Goal: Task Accomplishment & Management: Use online tool/utility

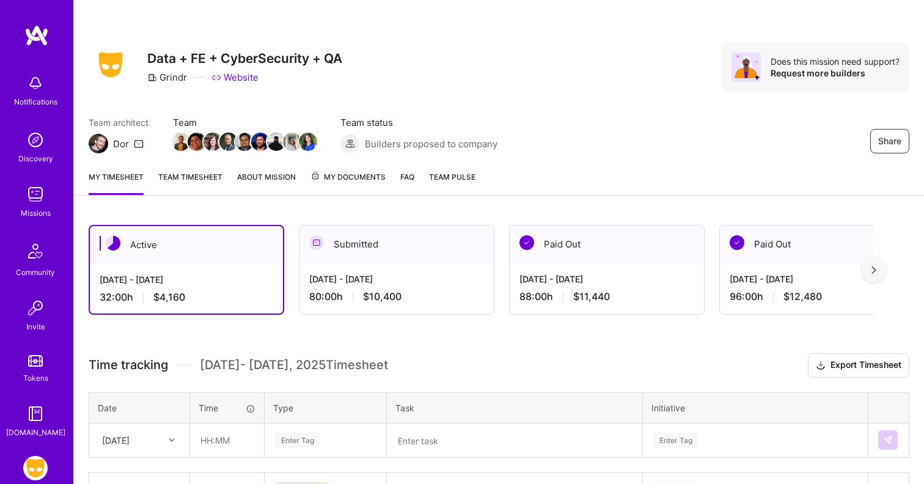
scroll to position [225, 0]
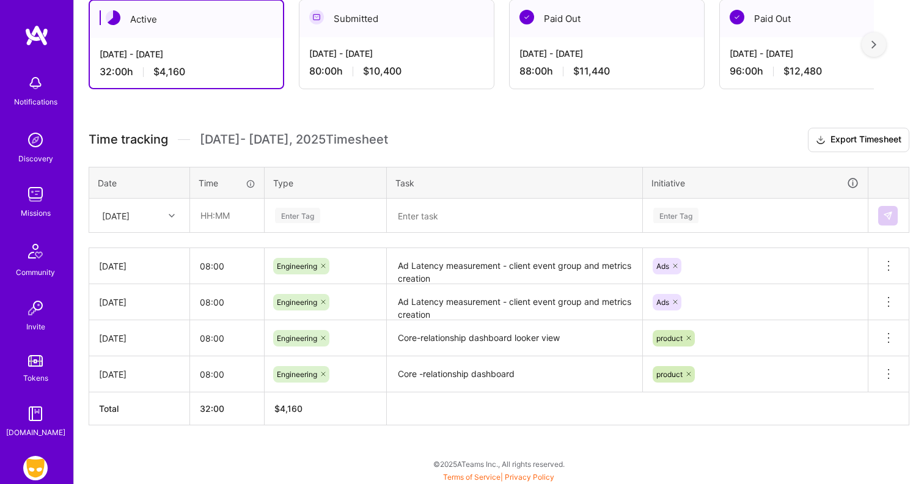
click at [162, 209] on div "[DATE]" at bounding box center [130, 215] width 68 height 20
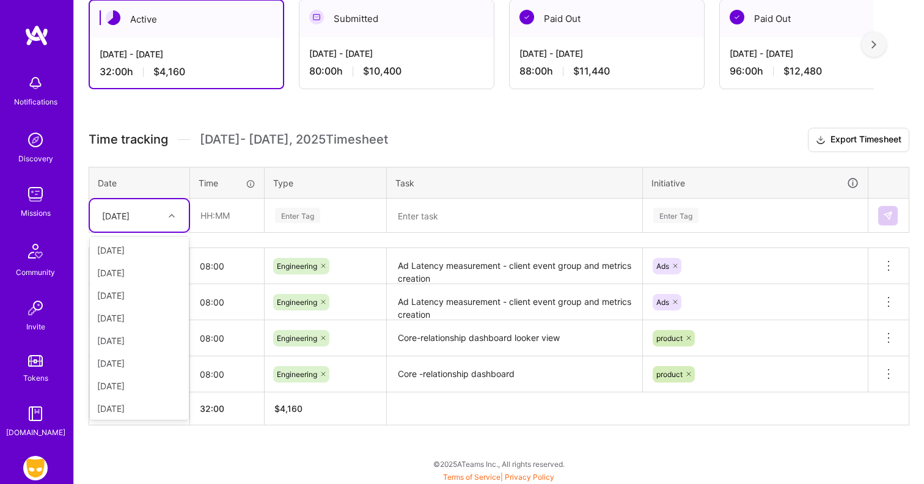
scroll to position [70, 0]
click at [136, 337] on div "[DATE]" at bounding box center [139, 338] width 99 height 23
click at [210, 225] on input "text" at bounding box center [227, 215] width 73 height 32
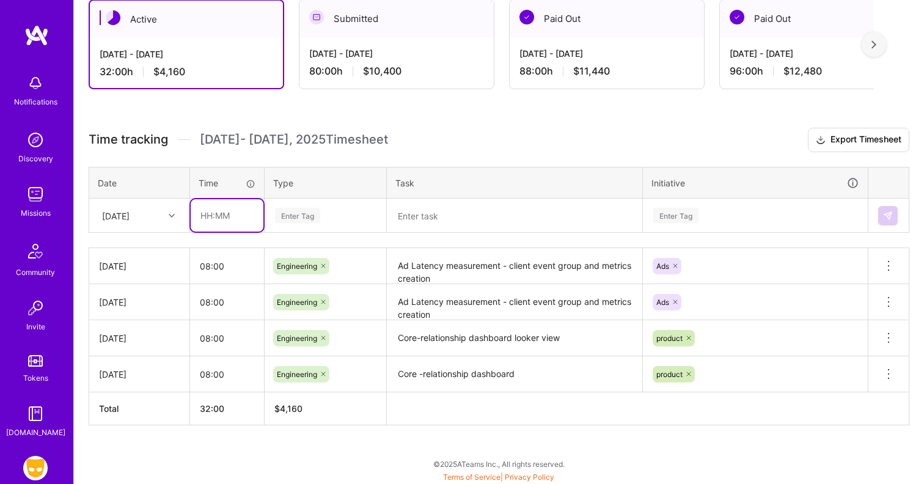
type input "08:00"
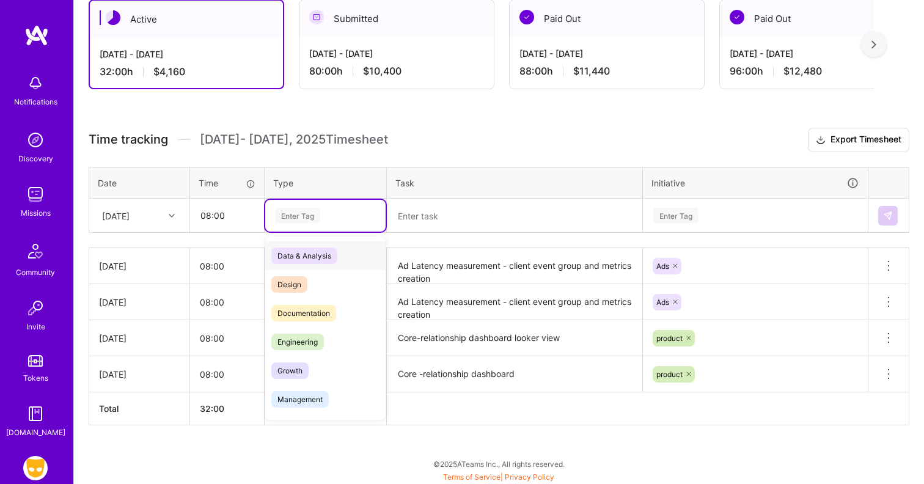
click at [299, 213] on div "Enter Tag" at bounding box center [297, 215] width 45 height 19
click at [306, 338] on span "Engineering" at bounding box center [297, 342] width 53 height 16
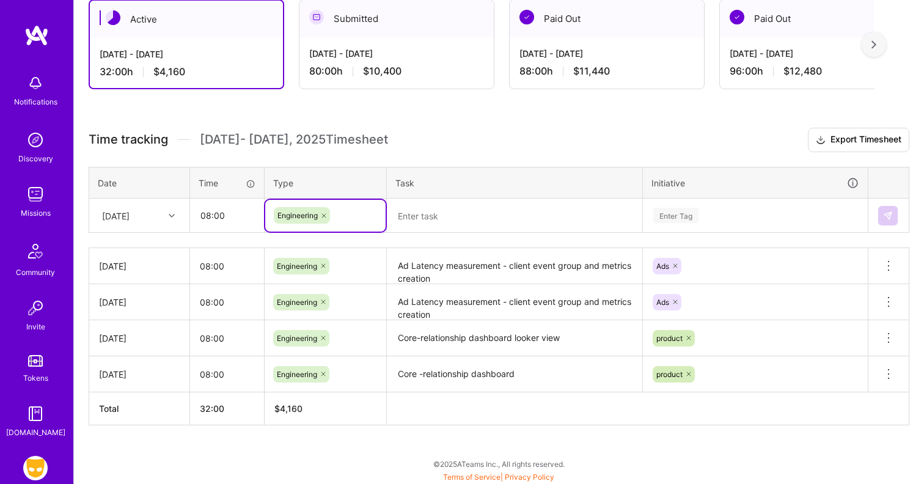
click at [467, 215] on textarea at bounding box center [514, 216] width 253 height 32
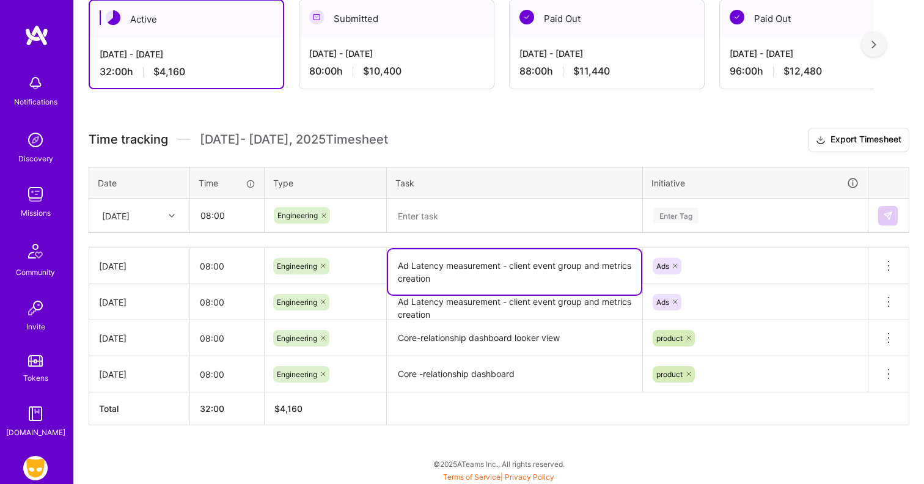
drag, startPoint x: 502, startPoint y: 265, endPoint x: 391, endPoint y: 264, distance: 111.2
click at [391, 264] on textarea "Ad Latency measurement - client event group and metrics creation" at bounding box center [514, 271] width 253 height 45
click at [417, 221] on textarea at bounding box center [514, 216] width 253 height 32
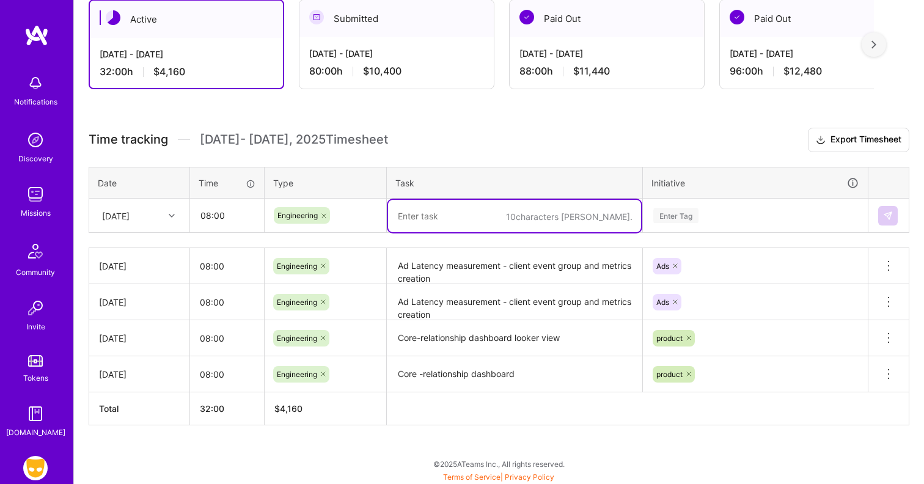
paste textarea "Ad Latency measurement"
type textarea "Ad Latency measurement - Lookml"
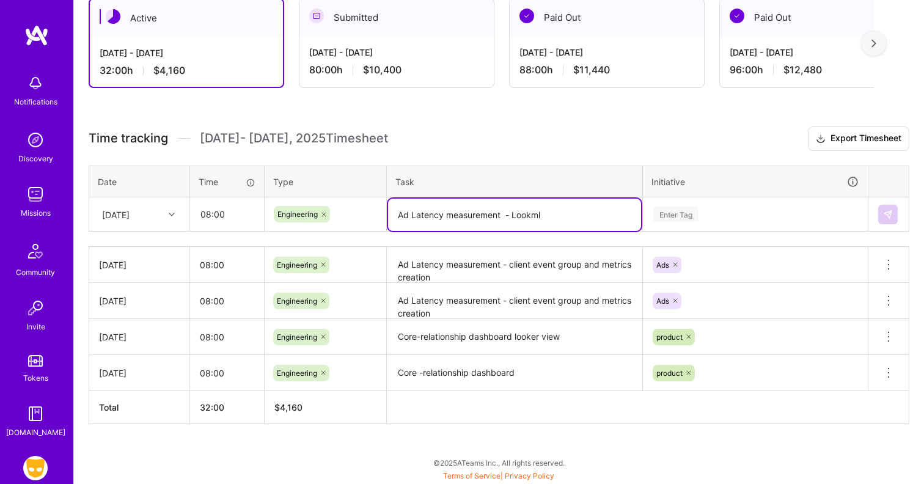
click at [667, 211] on div "Enter Tag" at bounding box center [675, 214] width 45 height 19
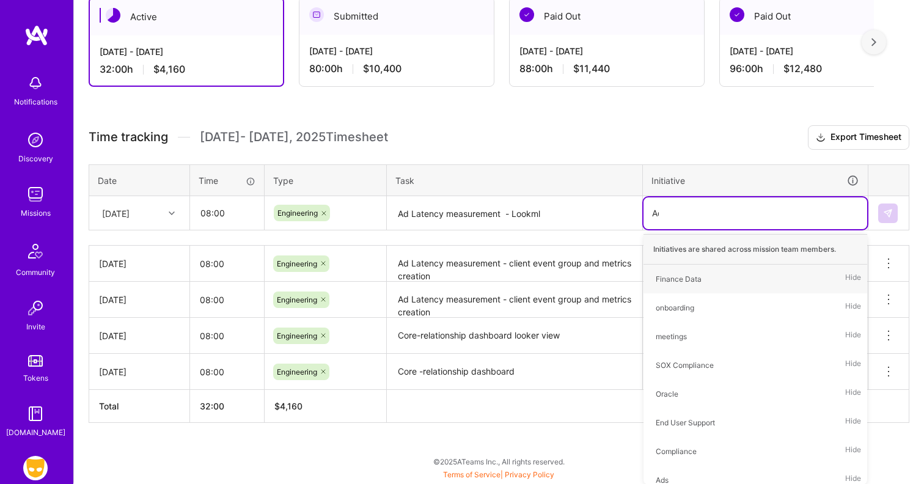
scroll to position [226, 0]
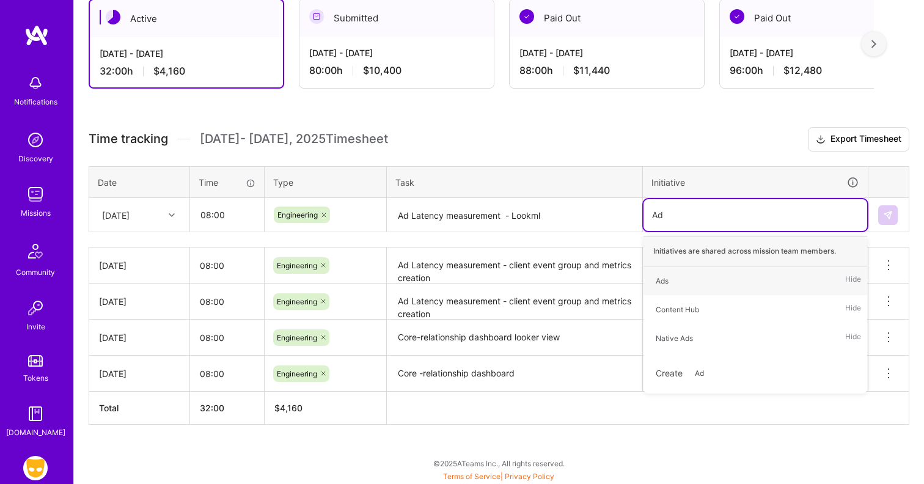
type input "Ads"
click at [670, 273] on span "Ads" at bounding box center [662, 281] width 25 height 16
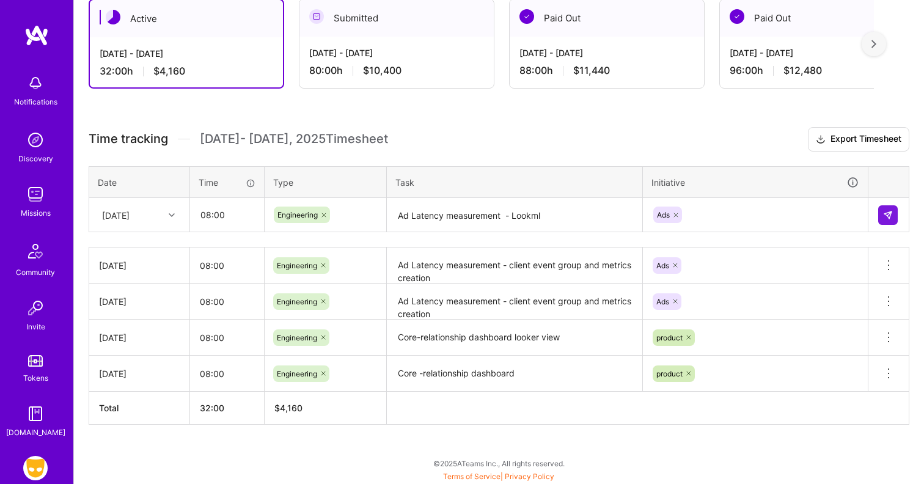
click at [876, 217] on td at bounding box center [888, 215] width 41 height 34
click at [887, 218] on img at bounding box center [888, 215] width 10 height 10
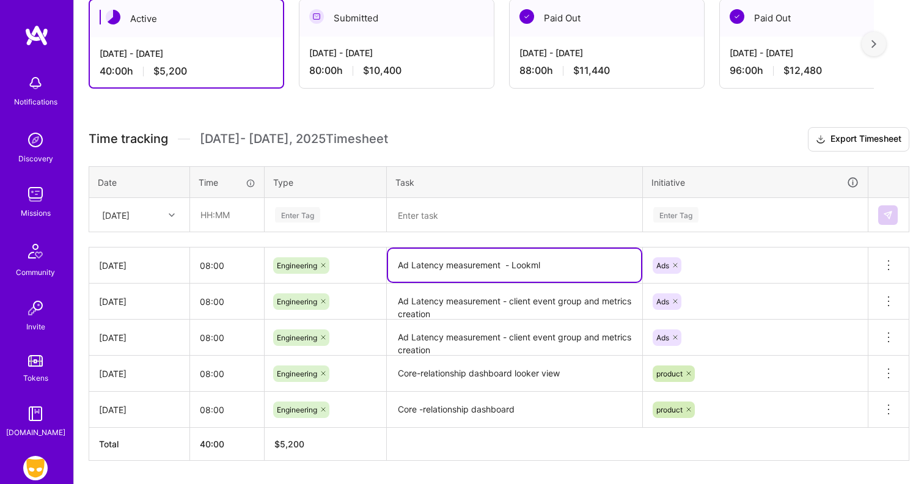
drag, startPoint x: 546, startPoint y: 263, endPoint x: 389, endPoint y: 262, distance: 157.0
click at [389, 262] on textarea "Ad Latency measurement - Lookml" at bounding box center [514, 265] width 253 height 33
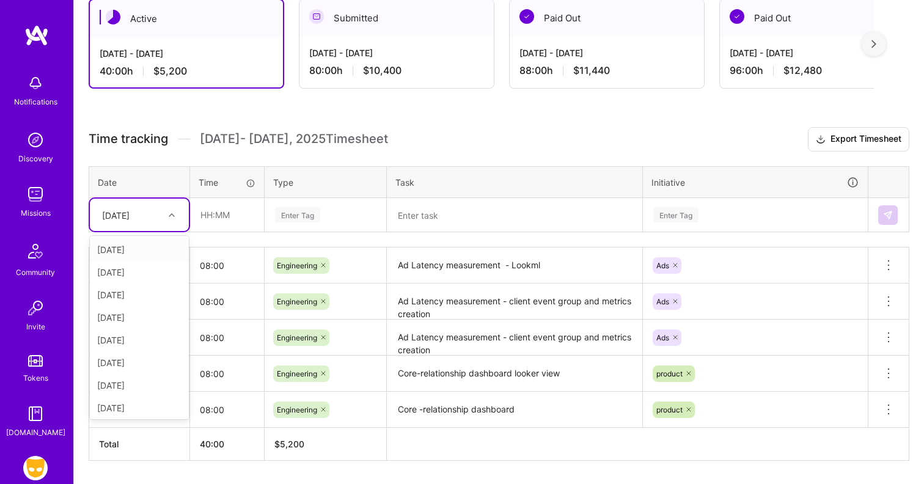
click at [166, 211] on div at bounding box center [173, 215] width 19 height 16
click at [134, 348] on div "[DATE]" at bounding box center [139, 348] width 99 height 23
click at [216, 211] on input "text" at bounding box center [227, 215] width 73 height 32
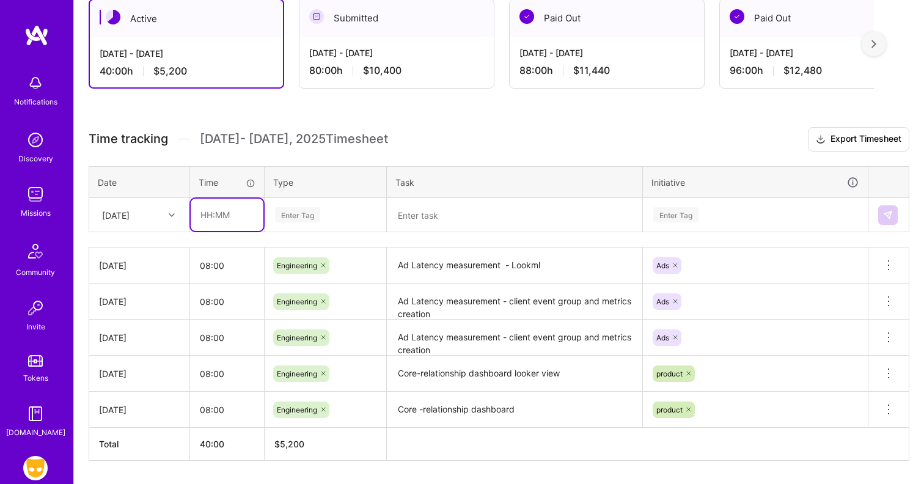
type input "08:00"
click at [300, 227] on div "Enter Tag" at bounding box center [325, 215] width 120 height 32
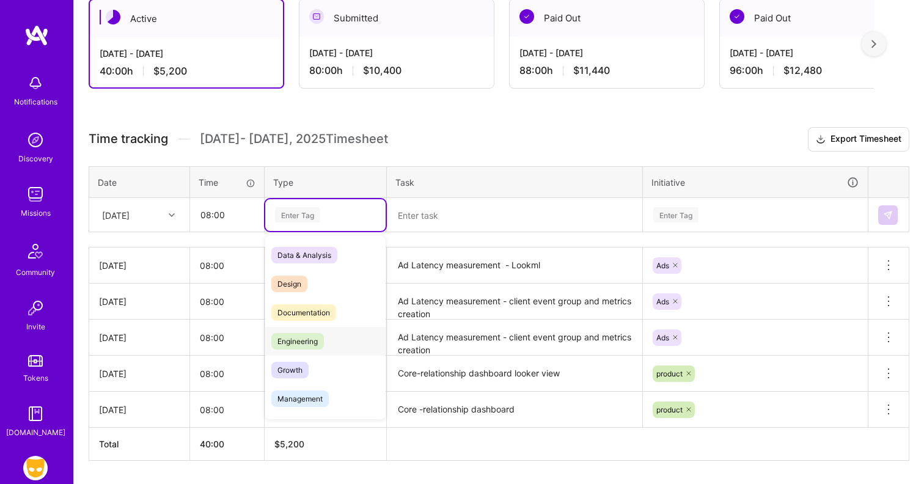
click at [312, 335] on span "Engineering" at bounding box center [297, 341] width 53 height 16
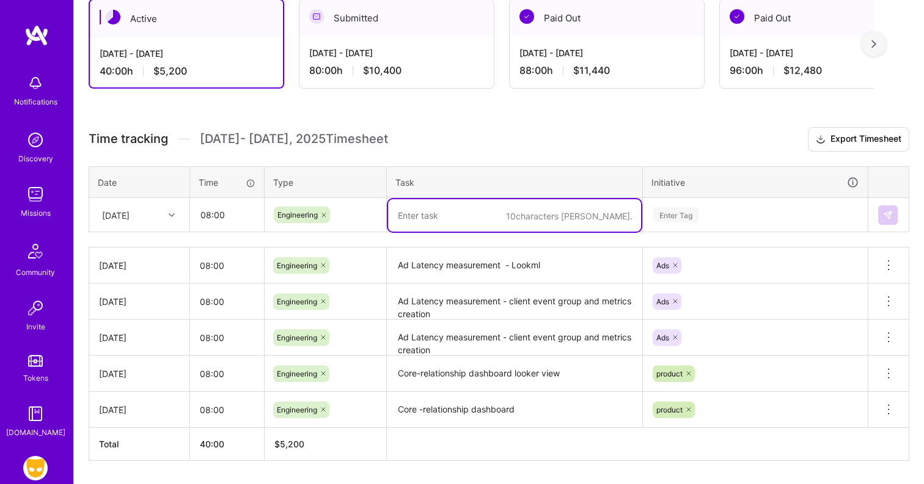
click at [448, 210] on textarea at bounding box center [514, 215] width 253 height 32
paste textarea "Ad Latency measurement - Lookml"
type textarea "Ad Latency measurement - Dashboard"
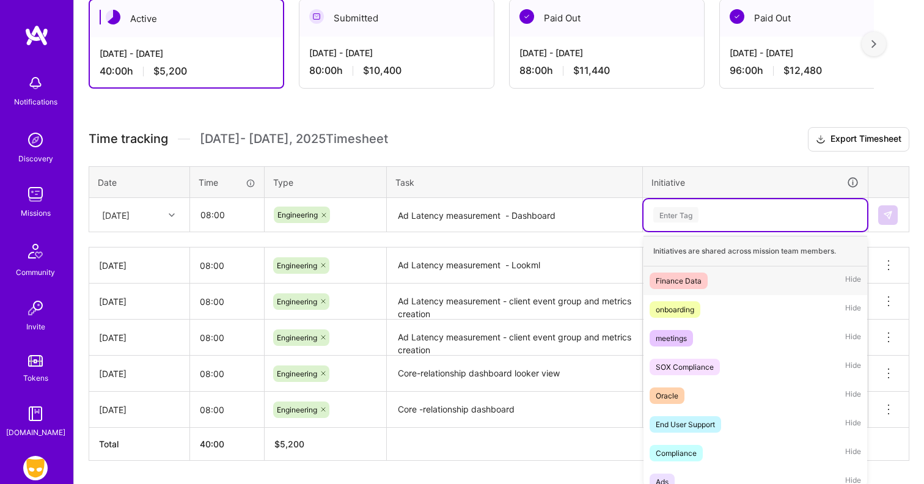
scroll to position [233, 0]
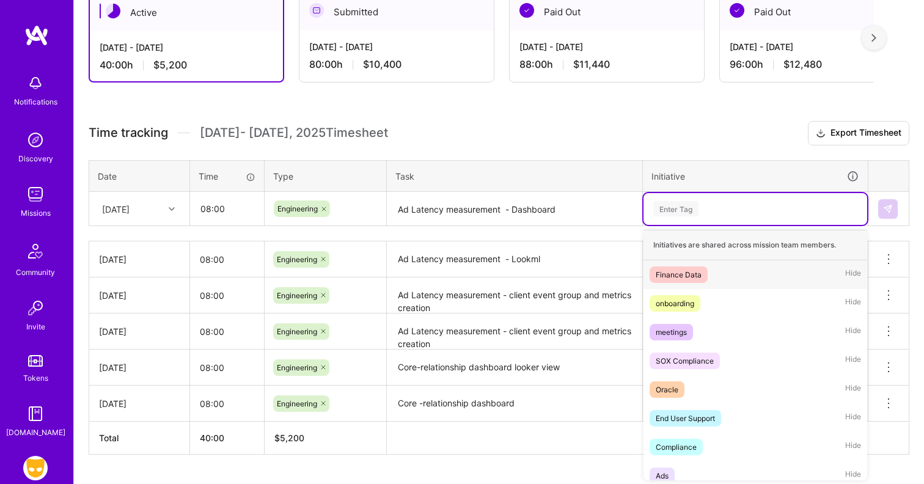
click at [697, 214] on div "Enter Tag" at bounding box center [675, 208] width 45 height 19
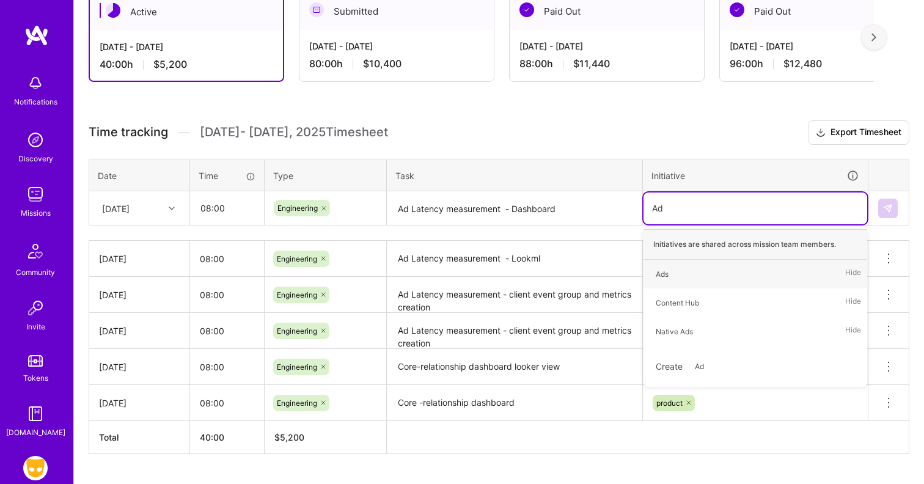
type input "Ads"
click at [684, 266] on div "Ads Hide" at bounding box center [755, 274] width 224 height 29
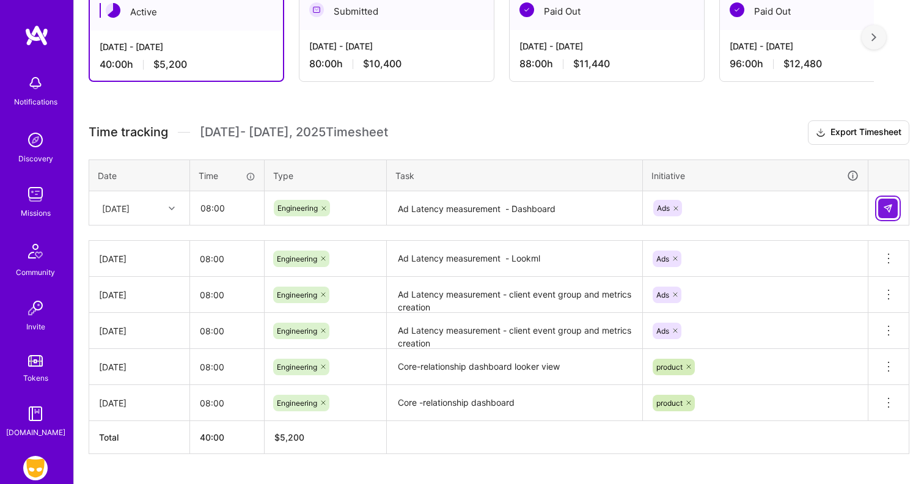
click at [893, 208] on button at bounding box center [888, 209] width 20 height 20
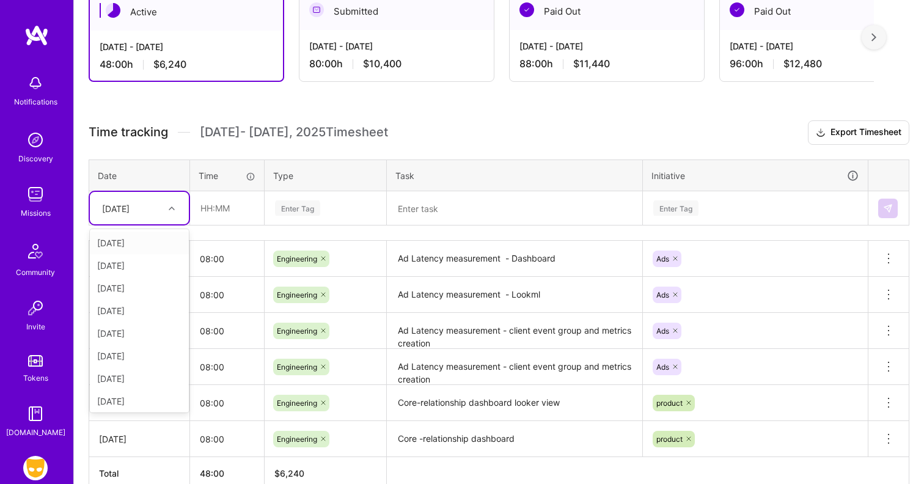
click at [170, 207] on icon at bounding box center [172, 208] width 6 height 6
click at [135, 356] on div "[DATE]" at bounding box center [139, 353] width 99 height 23
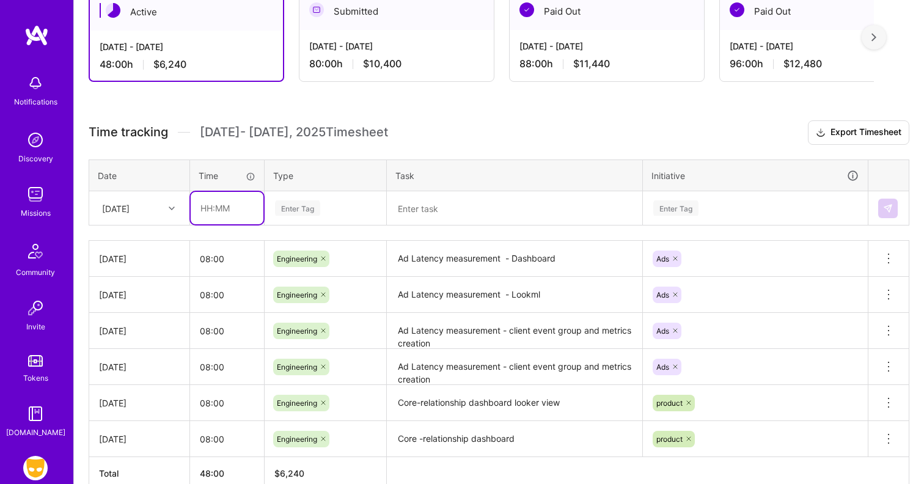
click at [247, 208] on input "text" at bounding box center [227, 208] width 73 height 32
type input "08:00"
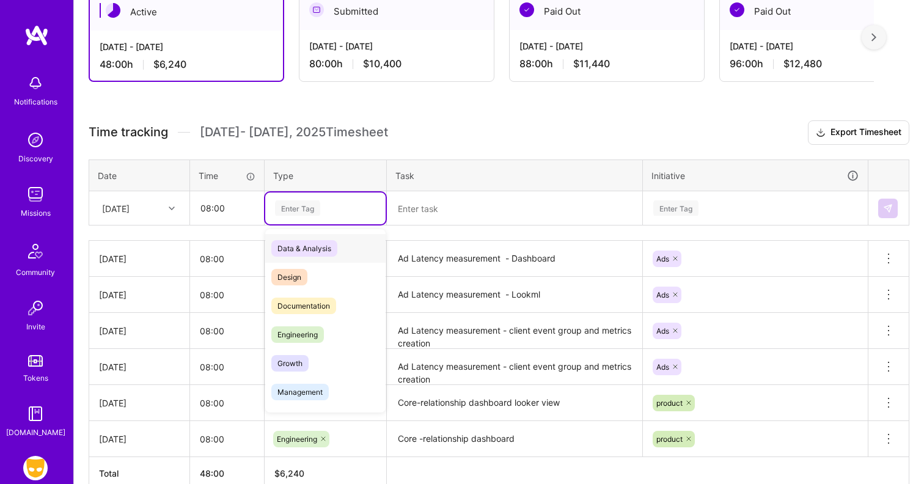
click at [296, 213] on div "Enter Tag" at bounding box center [297, 208] width 45 height 19
click at [302, 328] on span "Engineering" at bounding box center [297, 334] width 53 height 16
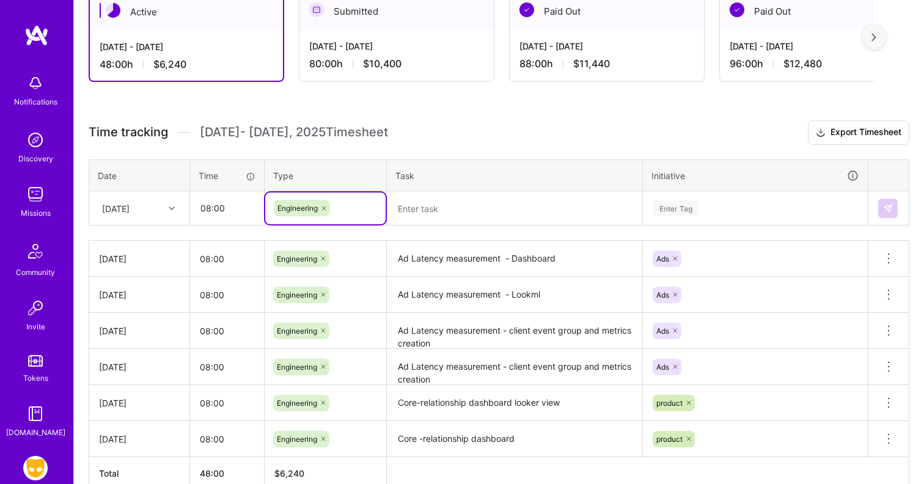
click at [436, 212] on textarea at bounding box center [514, 208] width 253 height 32
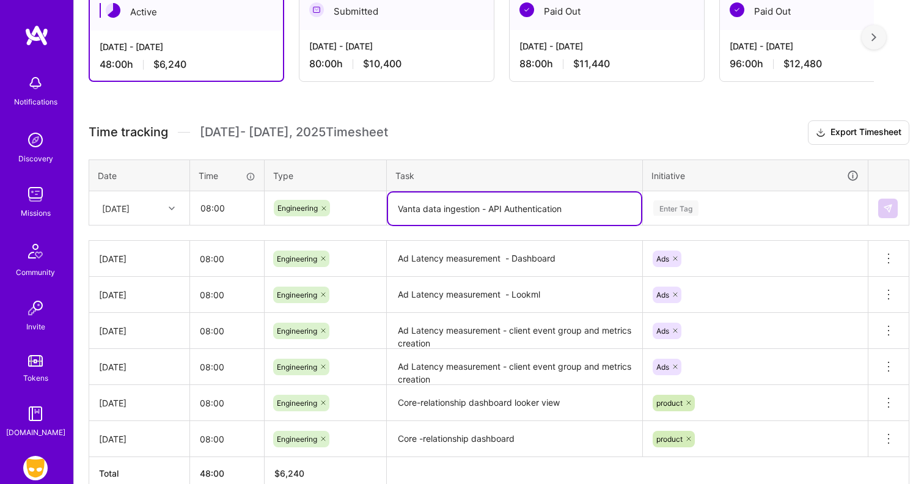
type textarea "Vanta data ingestion - API Authentication"
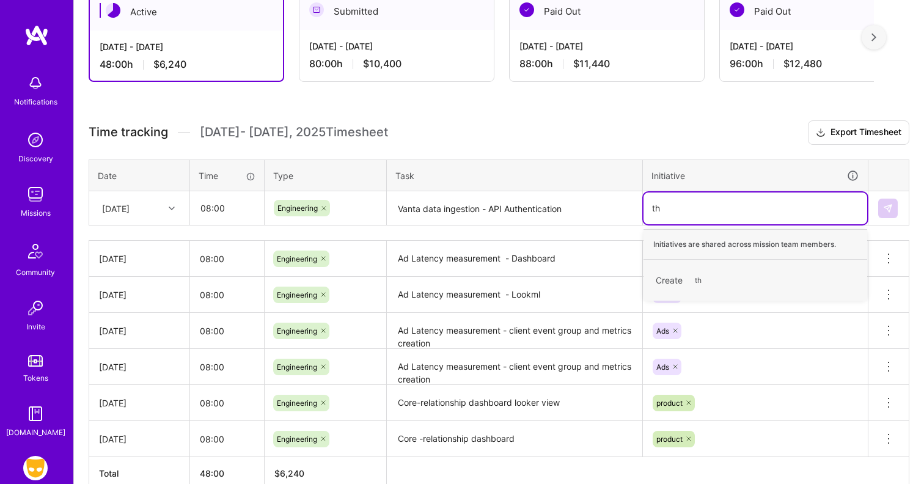
type input "t"
type input "vanta"
click at [670, 277] on div "Create vanta" at bounding box center [755, 280] width 211 height 29
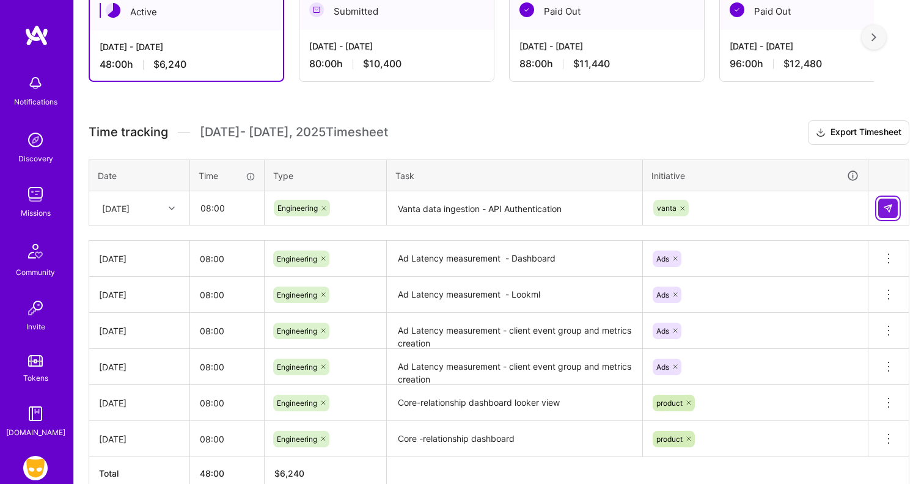
click at [884, 207] on img at bounding box center [888, 208] width 10 height 10
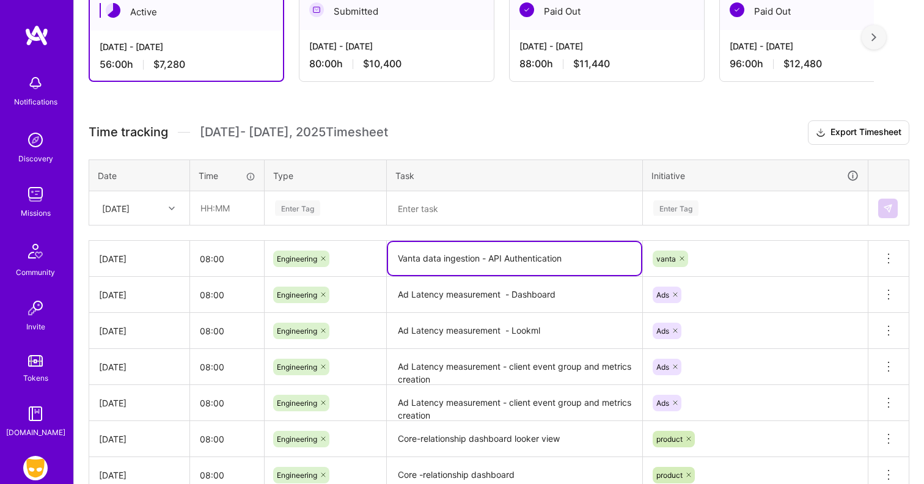
drag, startPoint x: 570, startPoint y: 258, endPoint x: 391, endPoint y: 257, distance: 179.0
click at [391, 257] on textarea "Vanta data ingestion - API Authentication" at bounding box center [514, 258] width 253 height 33
click at [161, 211] on div "[DATE]" at bounding box center [130, 208] width 68 height 20
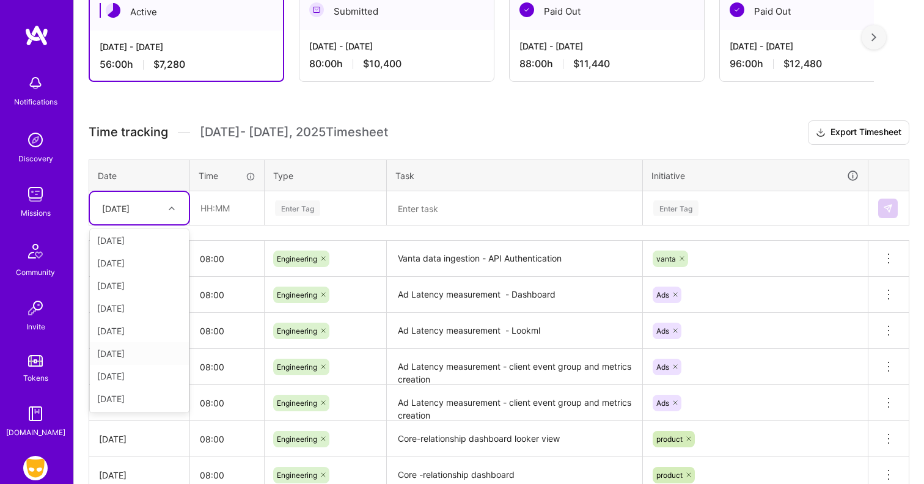
click at [132, 356] on div "[DATE]" at bounding box center [139, 353] width 99 height 23
click at [155, 209] on div "[DATE]" at bounding box center [130, 208] width 68 height 20
click at [131, 381] on div "[DATE]" at bounding box center [139, 376] width 99 height 23
click at [224, 210] on input "text" at bounding box center [227, 208] width 73 height 32
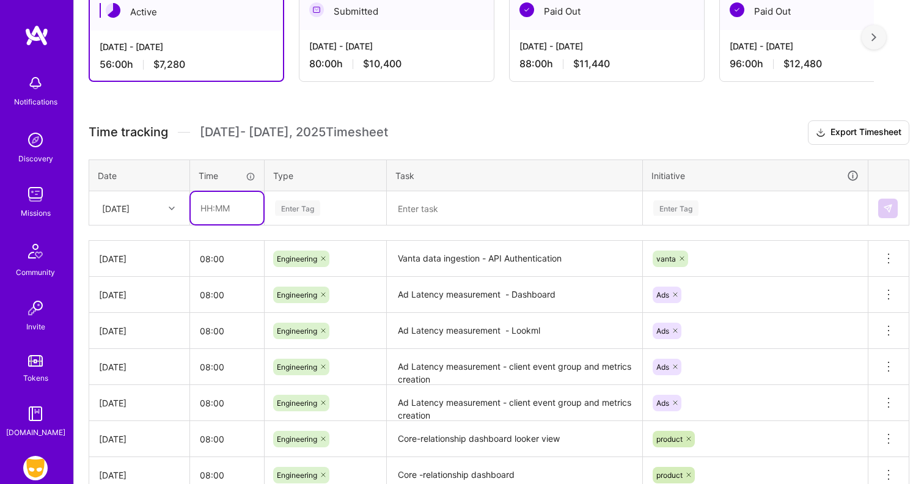
type input "08:00"
click at [320, 200] on div "Enter Tag" at bounding box center [325, 207] width 103 height 15
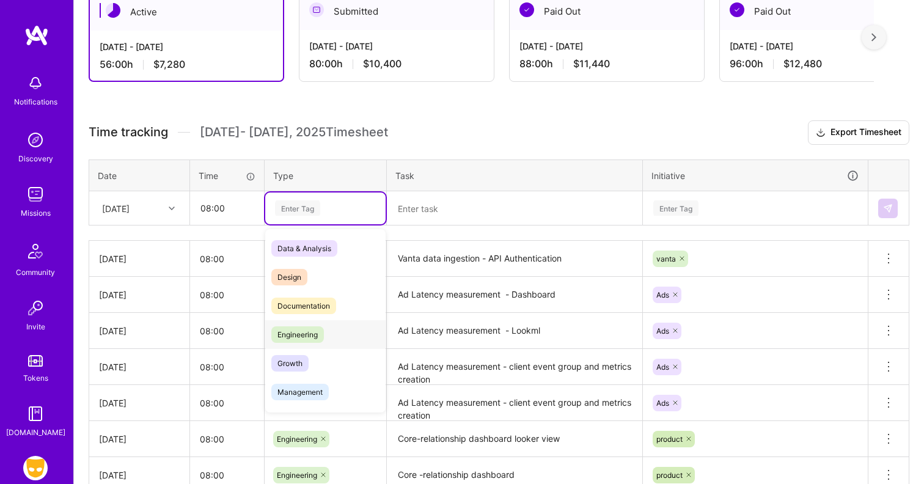
click at [315, 335] on span "Engineering" at bounding box center [297, 334] width 53 height 16
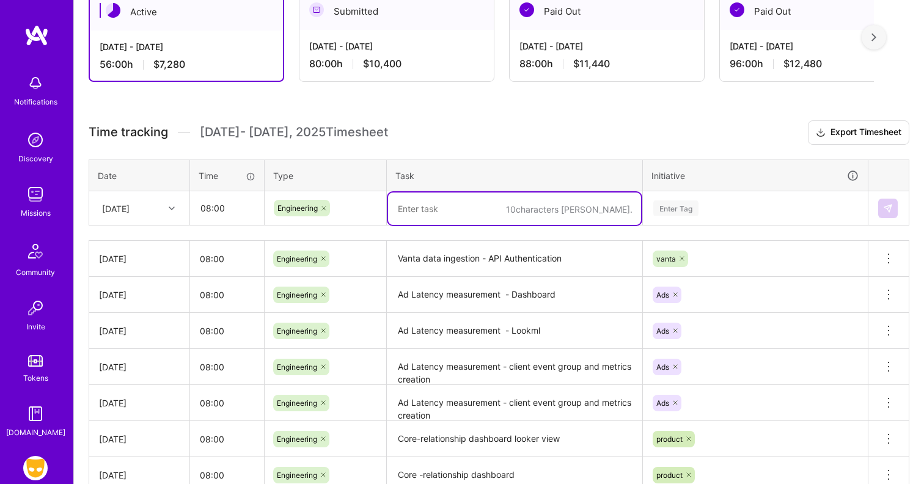
click at [445, 212] on textarea at bounding box center [514, 208] width 253 height 32
paste textarea "Vanta data ingestion - API Authentication"
drag, startPoint x: 568, startPoint y: 209, endPoint x: 483, endPoint y: 208, distance: 84.3
click at [483, 208] on textarea "Vanta data ingestion - API Authentication" at bounding box center [514, 208] width 253 height 32
type textarea "Vanta data ingestion"
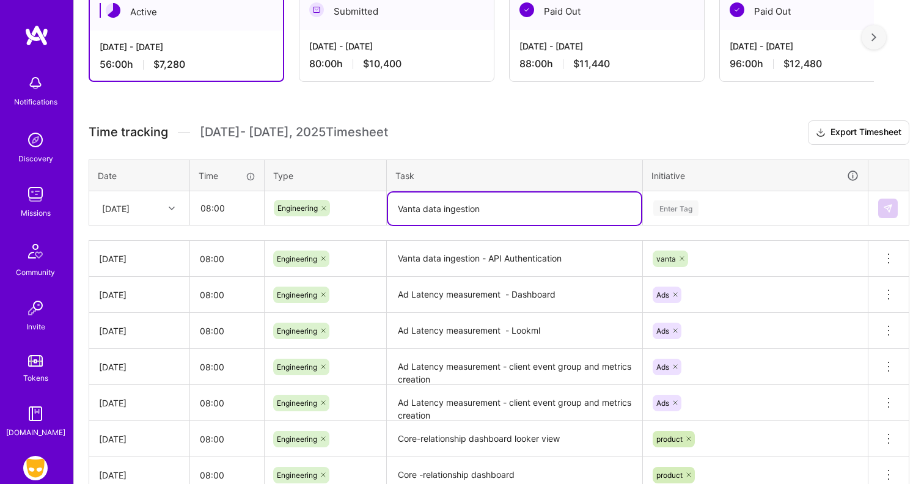
click at [734, 211] on div "Enter Tag" at bounding box center [755, 207] width 207 height 15
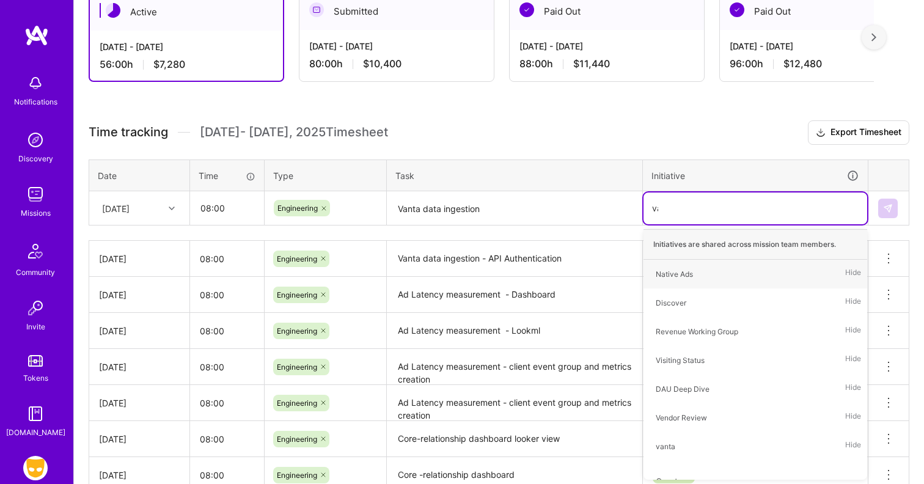
type input "van"
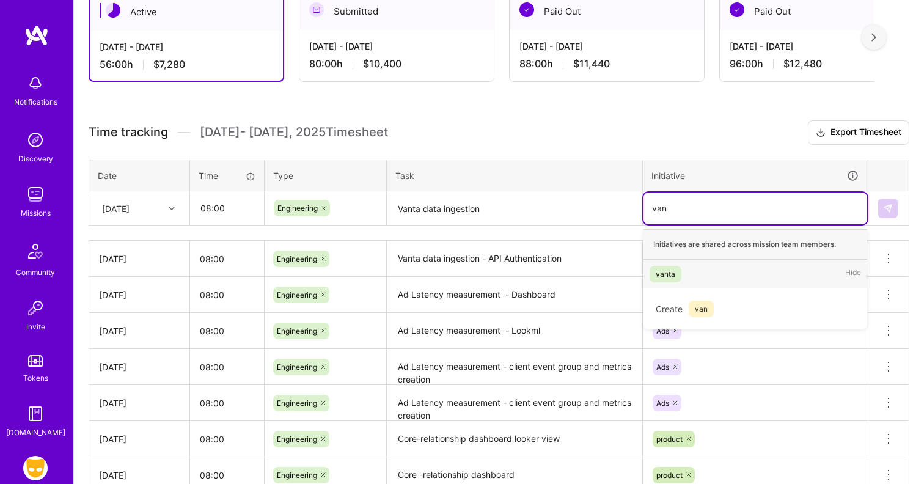
click at [735, 271] on div "vanta Hide" at bounding box center [755, 274] width 224 height 29
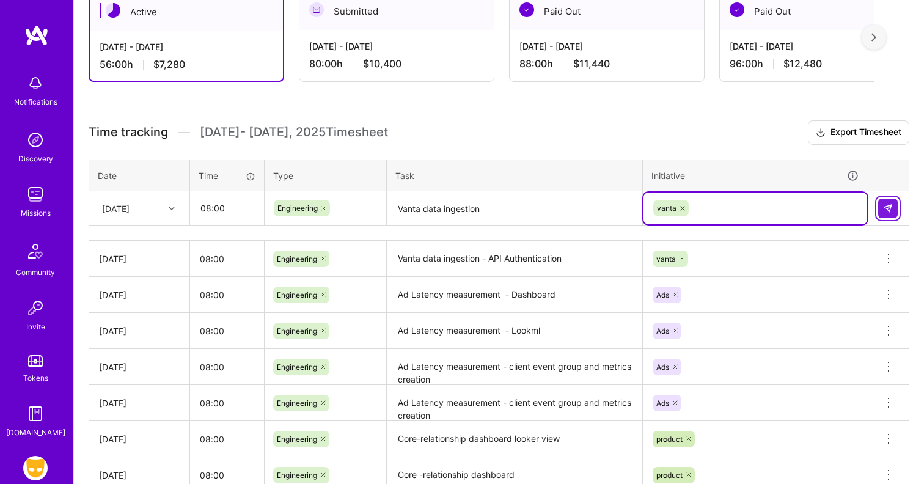
click at [882, 202] on button at bounding box center [888, 209] width 20 height 20
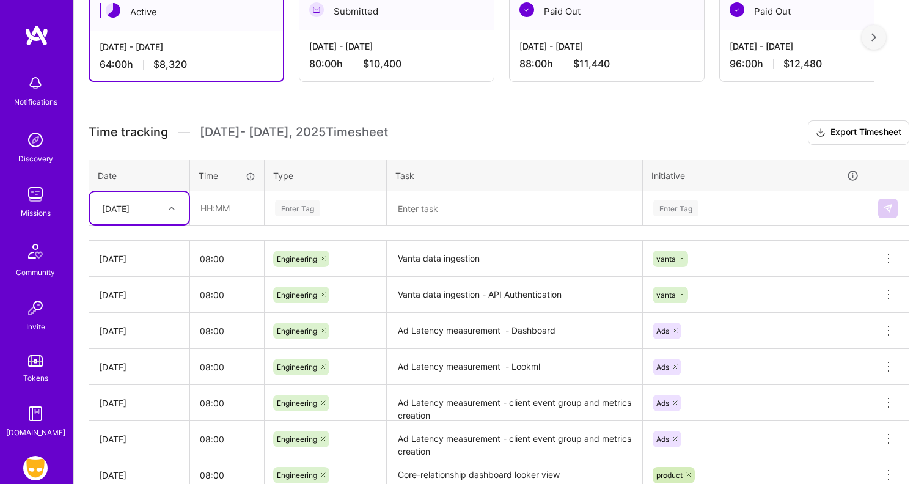
click at [181, 213] on div at bounding box center [173, 208] width 19 height 16
click at [131, 392] on div "[DATE]" at bounding box center [139, 398] width 99 height 23
click at [227, 211] on input "text" at bounding box center [227, 208] width 73 height 32
type input "08:00"
click at [299, 208] on div "Enter Tag" at bounding box center [297, 208] width 45 height 19
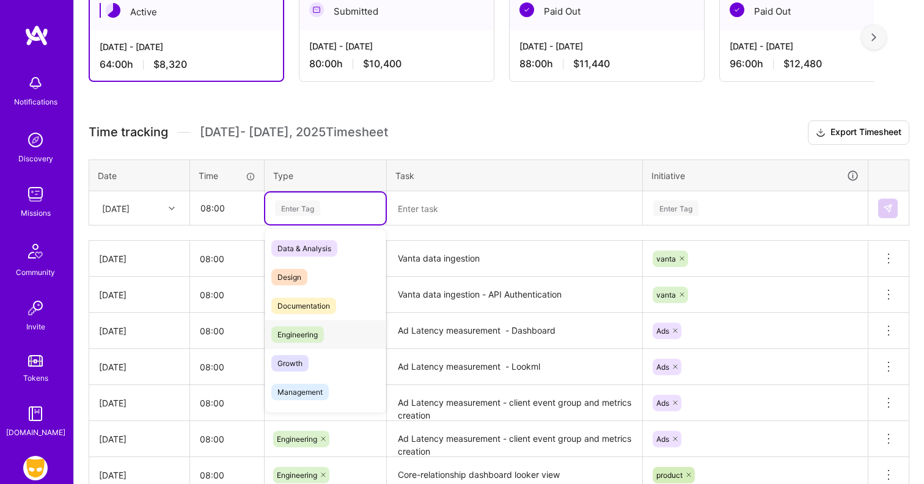
click at [309, 335] on span "Engineering" at bounding box center [297, 334] width 53 height 16
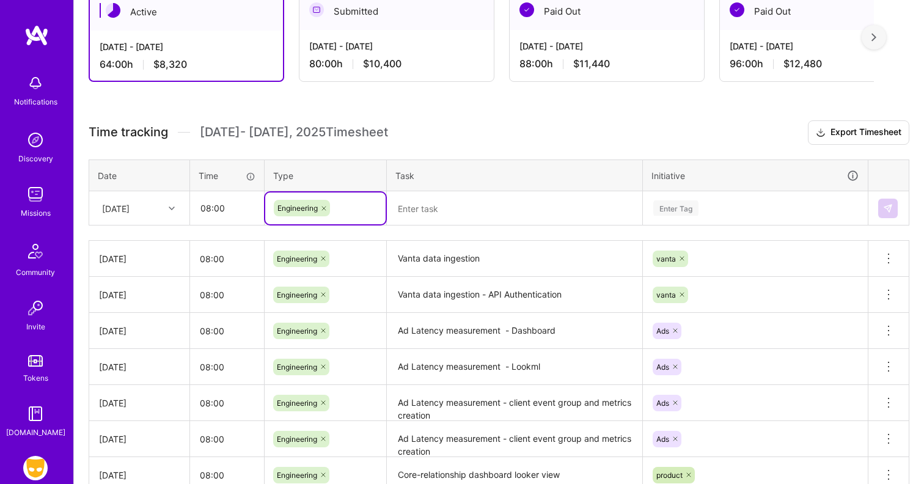
click at [410, 209] on textarea at bounding box center [514, 208] width 253 height 32
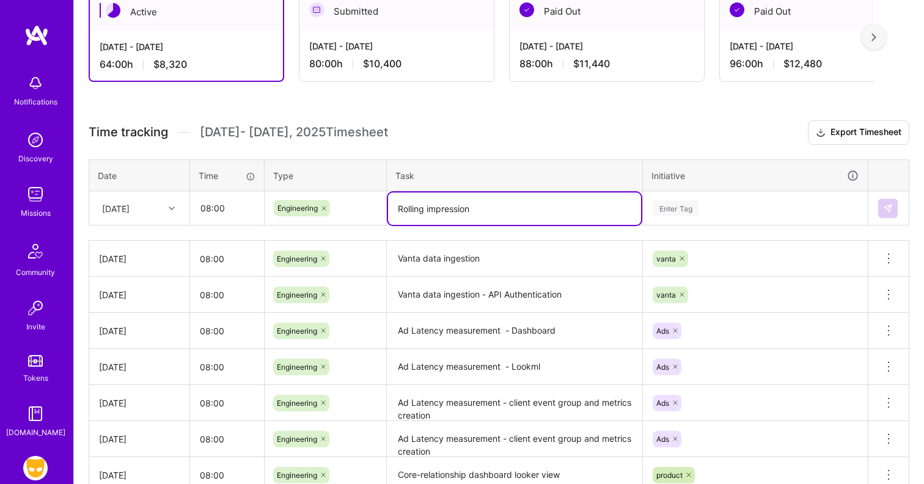
drag, startPoint x: 483, startPoint y: 212, endPoint x: 389, endPoint y: 205, distance: 93.8
click at [389, 205] on textarea "Rolling impression" at bounding box center [514, 208] width 253 height 32
paste textarea "Completed hotfix's for dim profile grindr dag and ad impression agg dag"
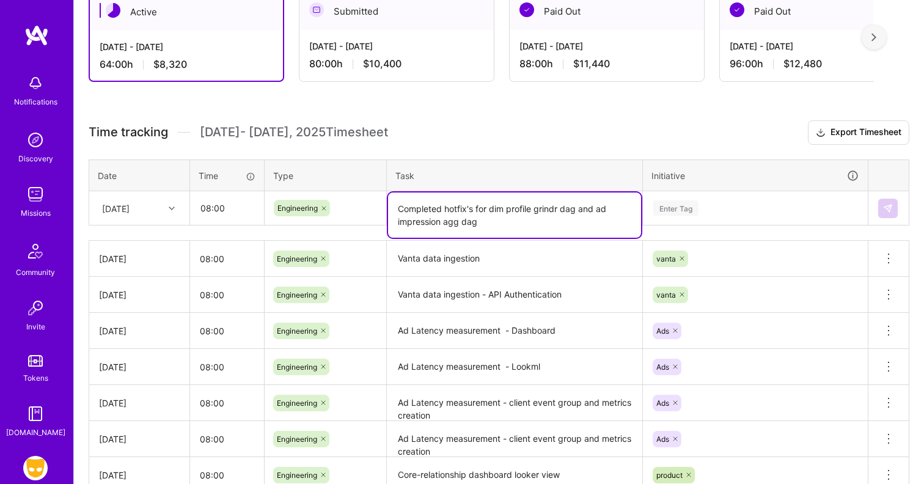
type textarea "Completed hotfix's for dim profile grindr dag and ad impression agg dag"
click at [717, 207] on div "Enter Tag" at bounding box center [755, 207] width 207 height 15
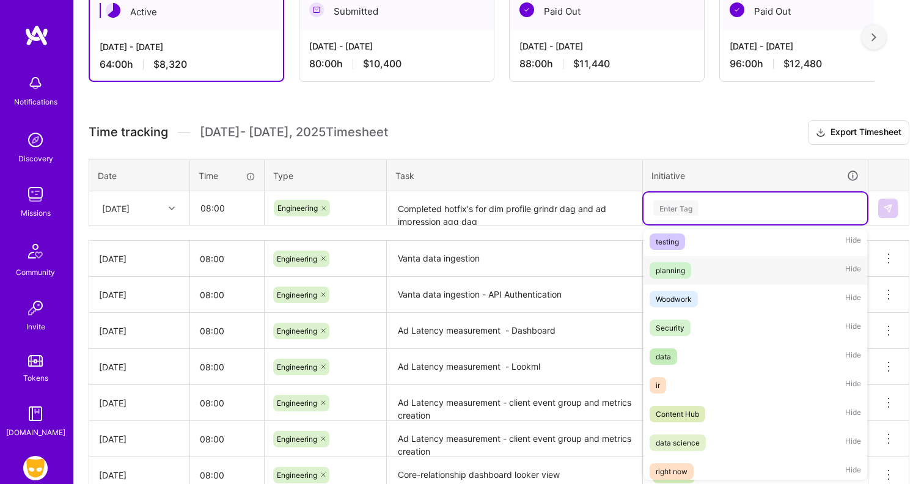
scroll to position [352, 0]
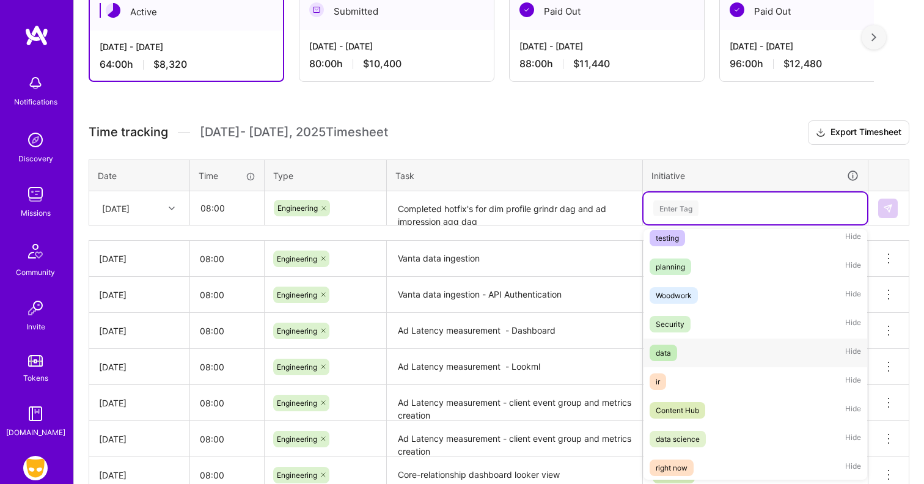
click at [708, 345] on div "data Hide" at bounding box center [755, 353] width 224 height 29
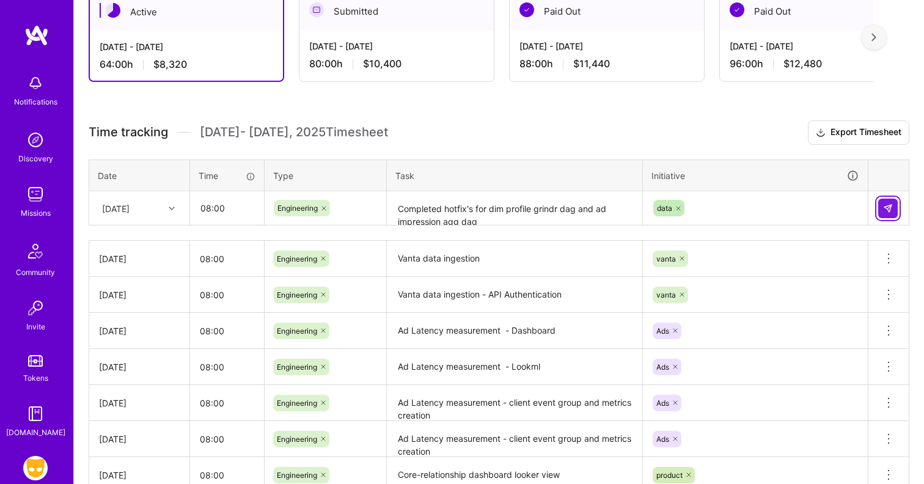
click at [887, 213] on button at bounding box center [888, 209] width 20 height 20
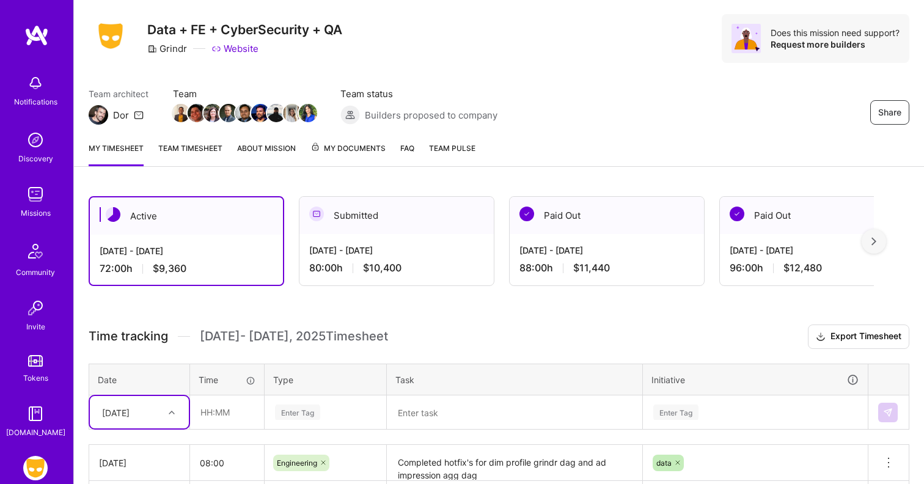
scroll to position [2, 0]
